Goal: Information Seeking & Learning: Learn about a topic

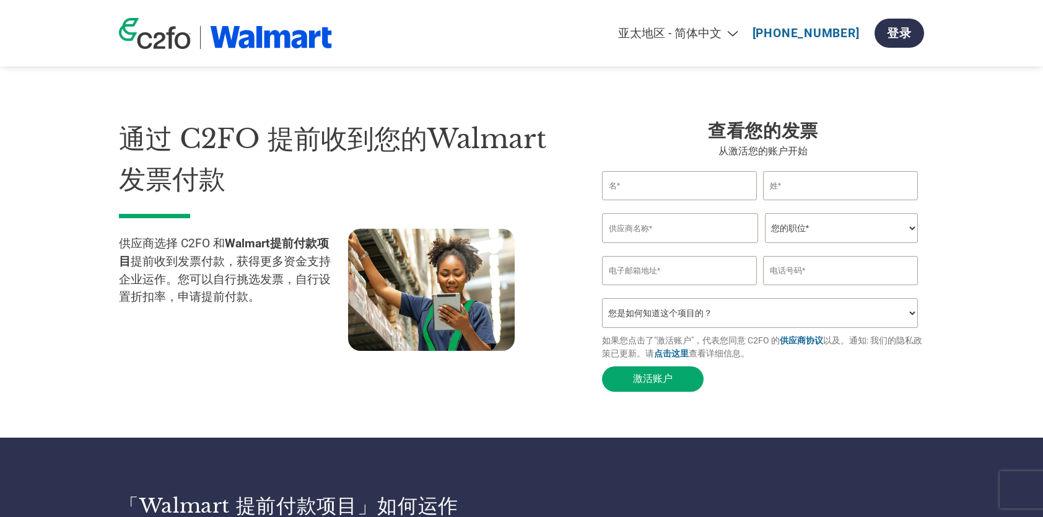
select select "zh-CN"
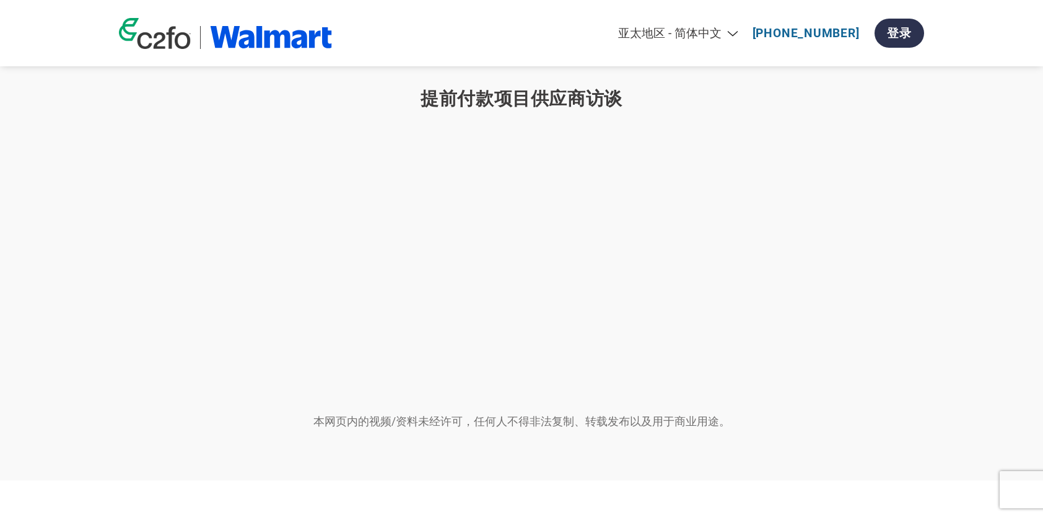
scroll to position [1177, 0]
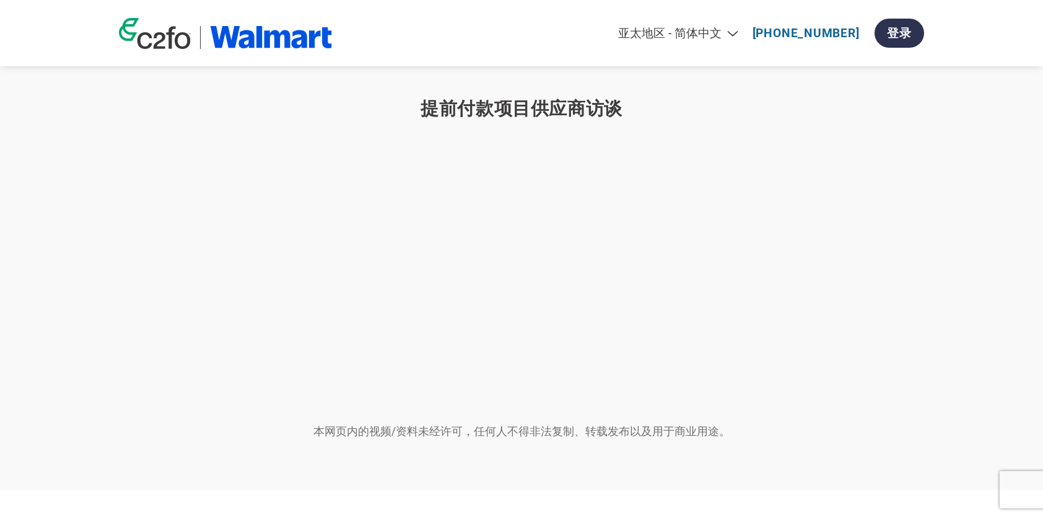
click at [855, 460] on section "提前付款项目供应商访谈 本网页内的视频/资料未经许可，任何人不得非法复制、转载发布以及用于商业用途。" at bounding box center [521, 265] width 1043 height 450
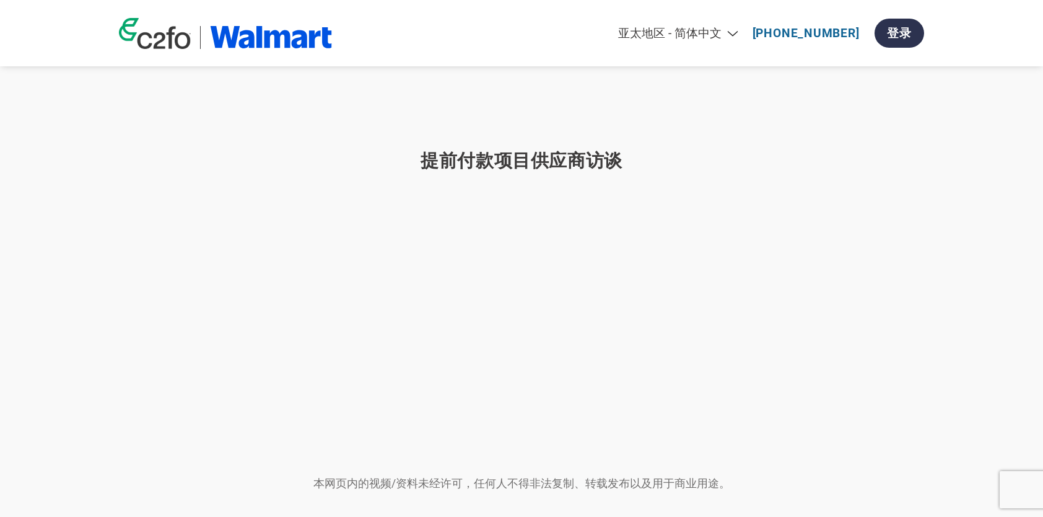
scroll to position [1115, 0]
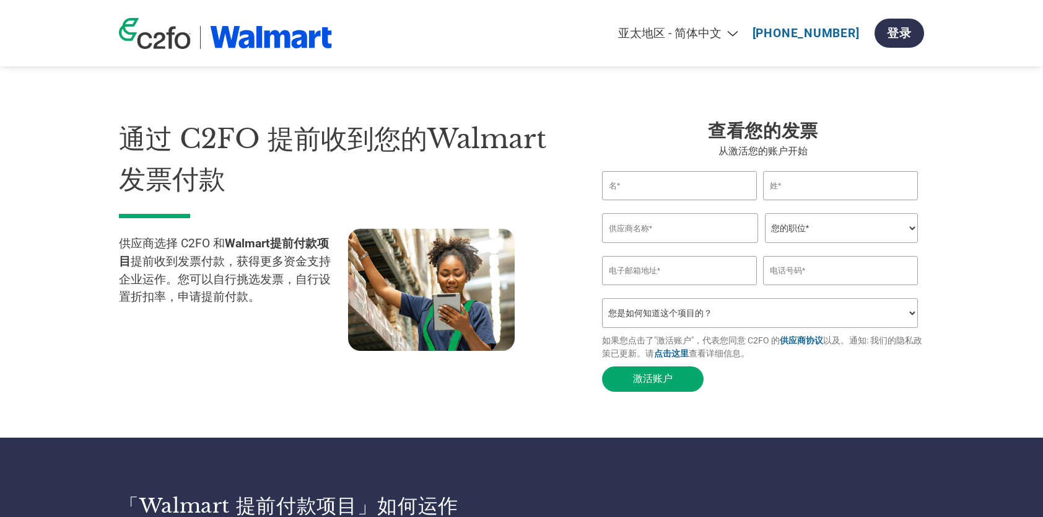
select select "zh-CN"
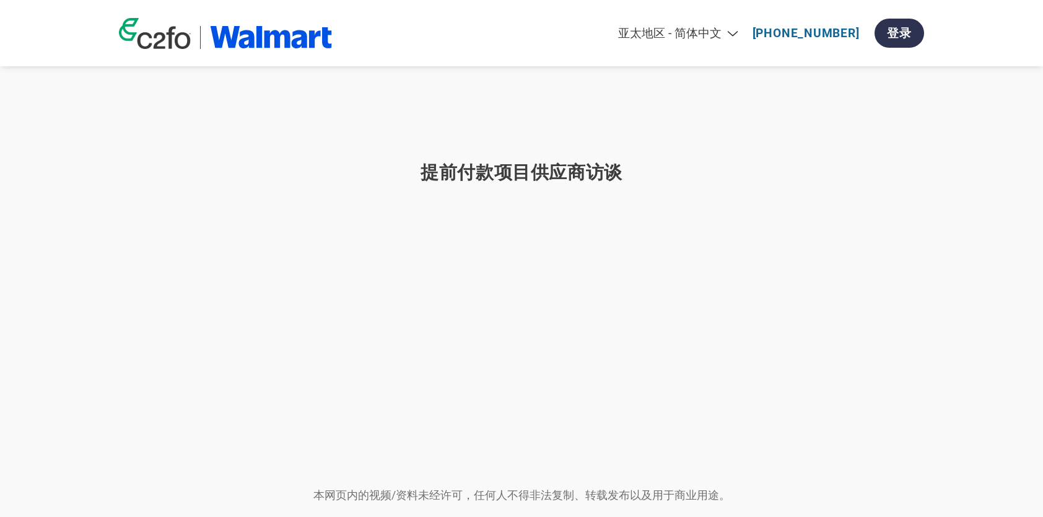
scroll to position [1115, 0]
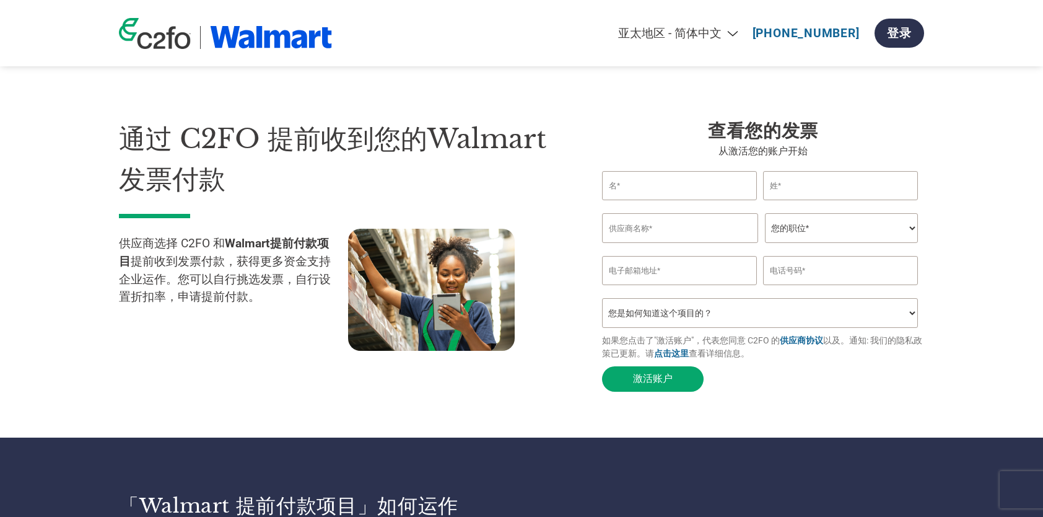
select select "zh-CN"
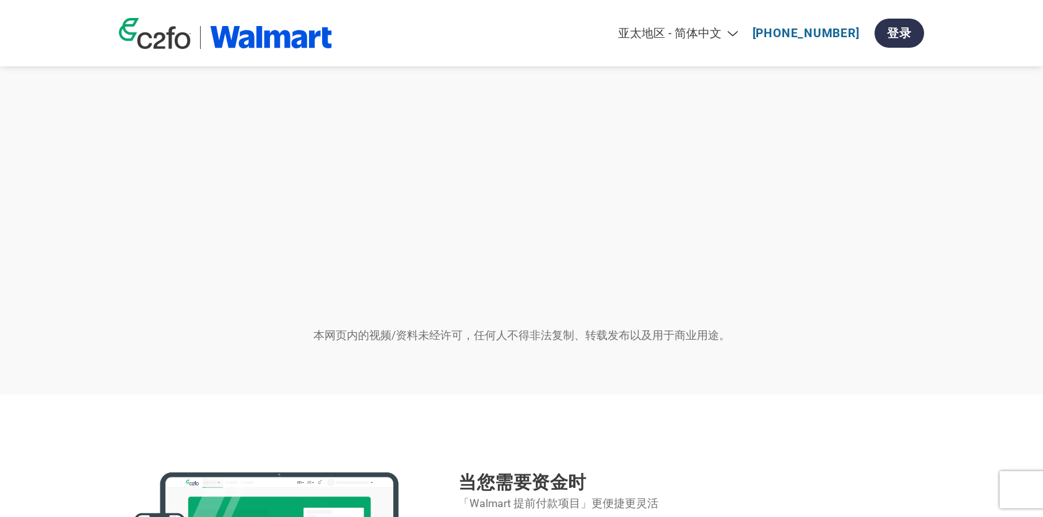
scroll to position [1115, 0]
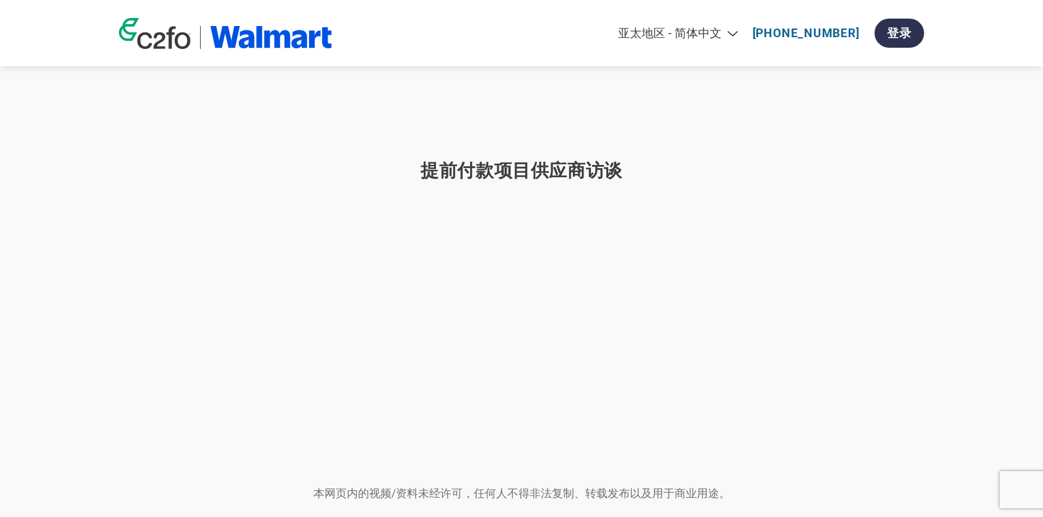
click at [814, 312] on div at bounding box center [522, 337] width 984 height 273
click at [963, 344] on div at bounding box center [522, 337] width 984 height 273
click at [512, 221] on div at bounding box center [522, 337] width 984 height 273
click at [862, 256] on div at bounding box center [522, 337] width 984 height 273
click at [950, 375] on div at bounding box center [522, 337] width 984 height 273
